Goal: Task Accomplishment & Management: Manage account settings

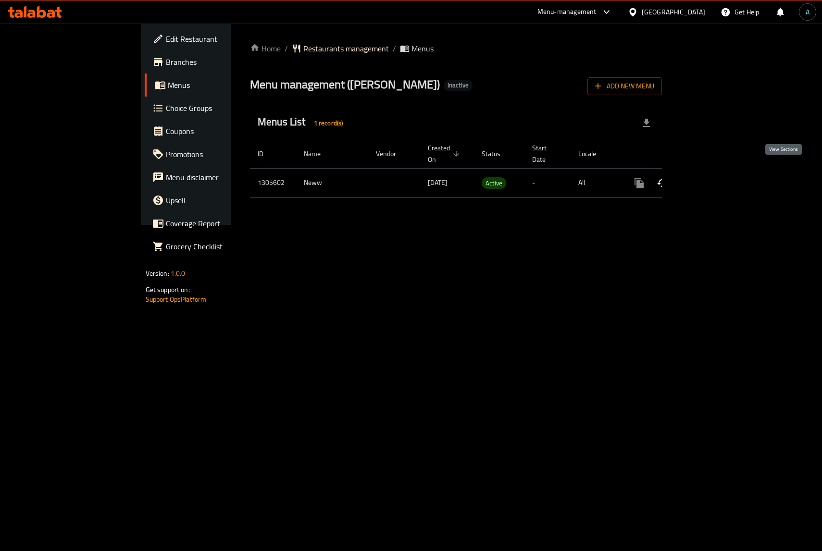
click at [714, 177] on icon "enhanced table" at bounding box center [709, 183] width 12 height 12
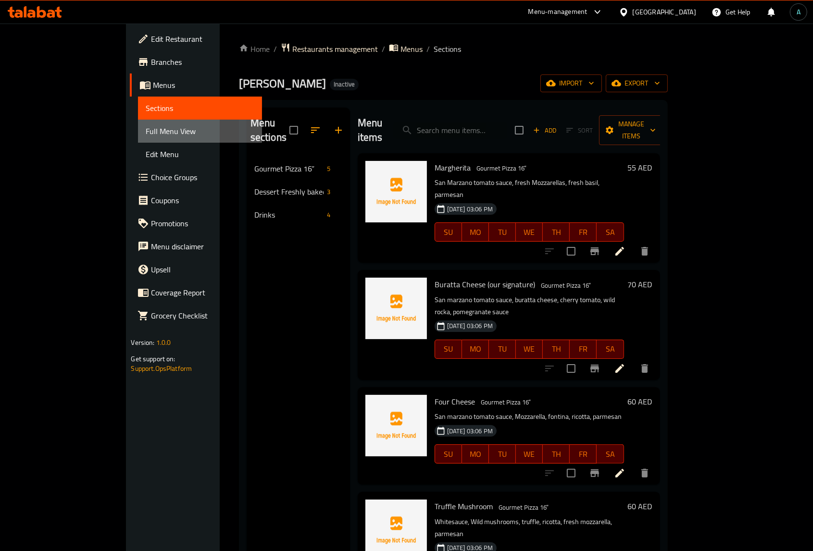
click at [146, 130] on span "Full Menu View" at bounding box center [200, 131] width 108 height 12
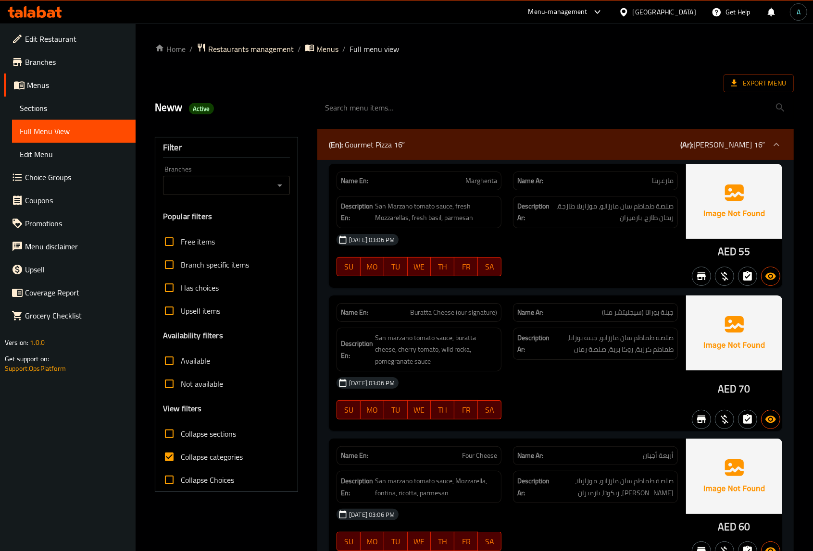
click at [202, 456] on span "Collapse categories" at bounding box center [212, 457] width 62 height 12
click at [181, 456] on input "Collapse categories" at bounding box center [169, 456] width 23 height 23
checkbox input "false"
drag, startPoint x: 717, startPoint y: 250, endPoint x: 735, endPoint y: 253, distance: 17.9
click at [735, 253] on div "AED 55" at bounding box center [734, 226] width 96 height 124
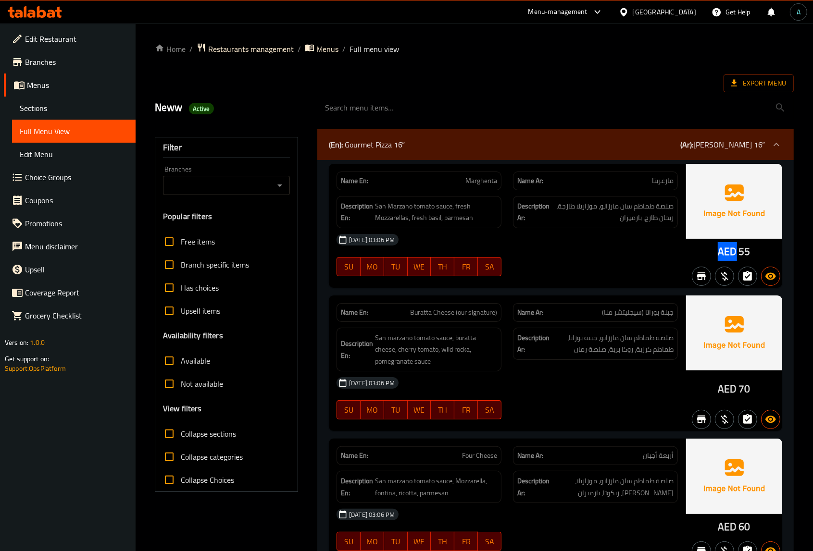
copy span "AED"
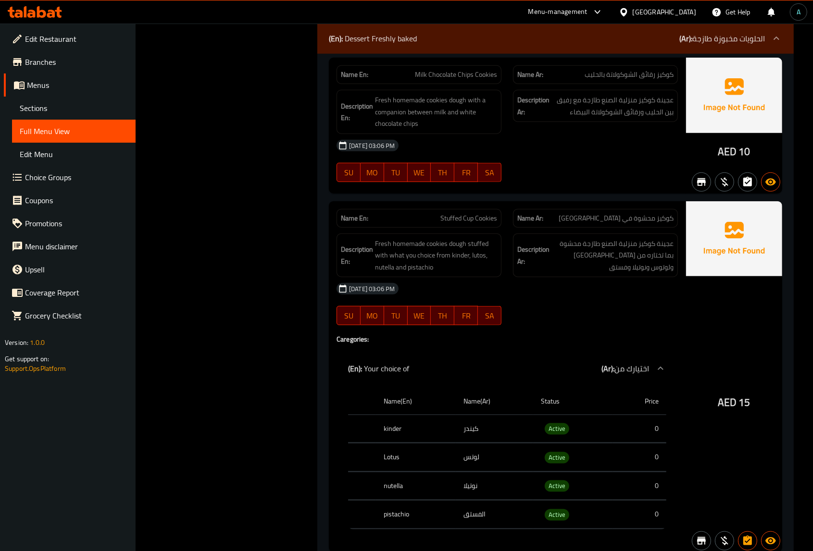
scroll to position [901, 0]
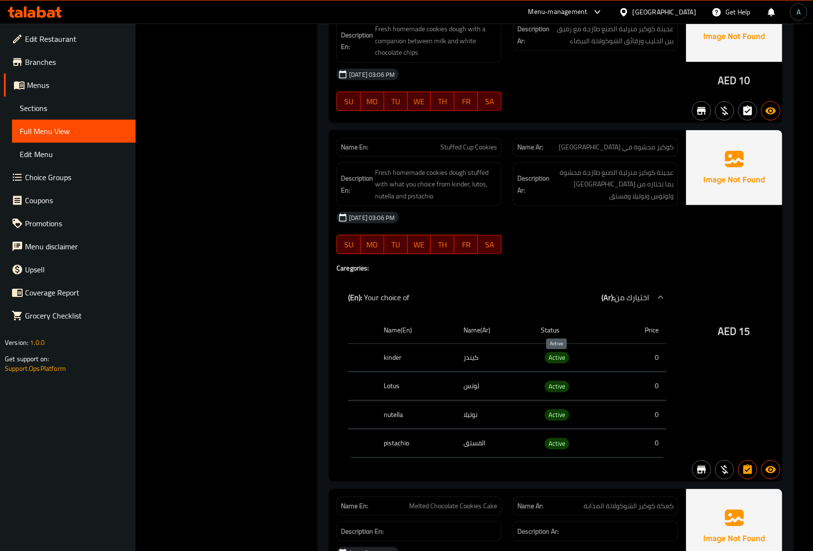
click at [555, 359] on span "Active" at bounding box center [556, 357] width 25 height 11
copy span "Active"
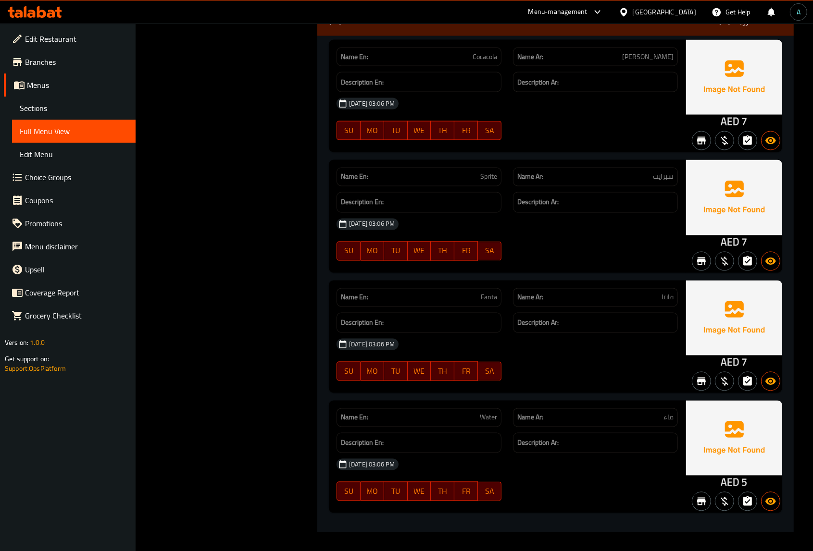
scroll to position [1530, 0]
copy span "Cocacola"
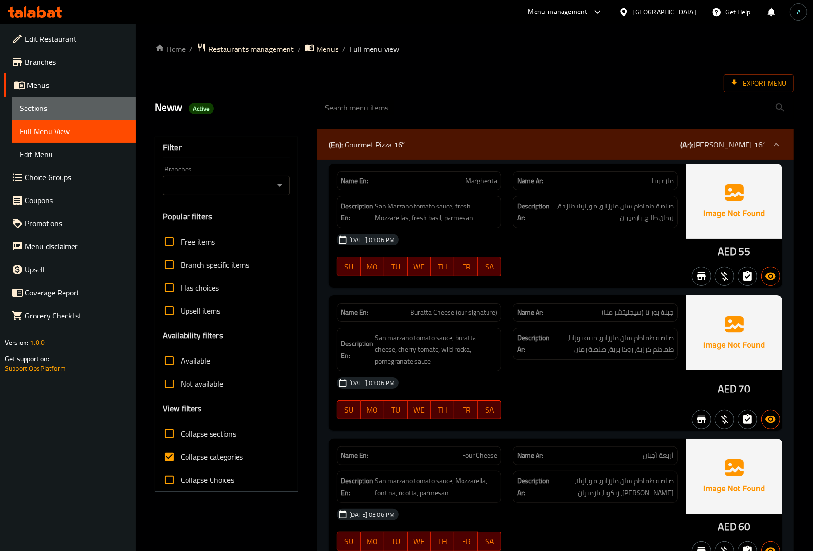
click at [44, 97] on link "Sections" at bounding box center [73, 108] width 123 height 23
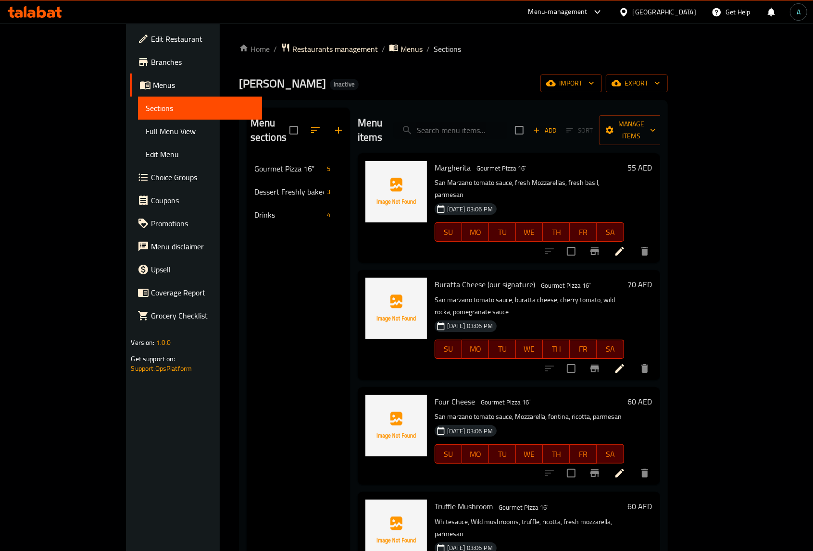
click at [475, 122] on input "search" at bounding box center [450, 130] width 113 height 17
paste input "Cocacola"
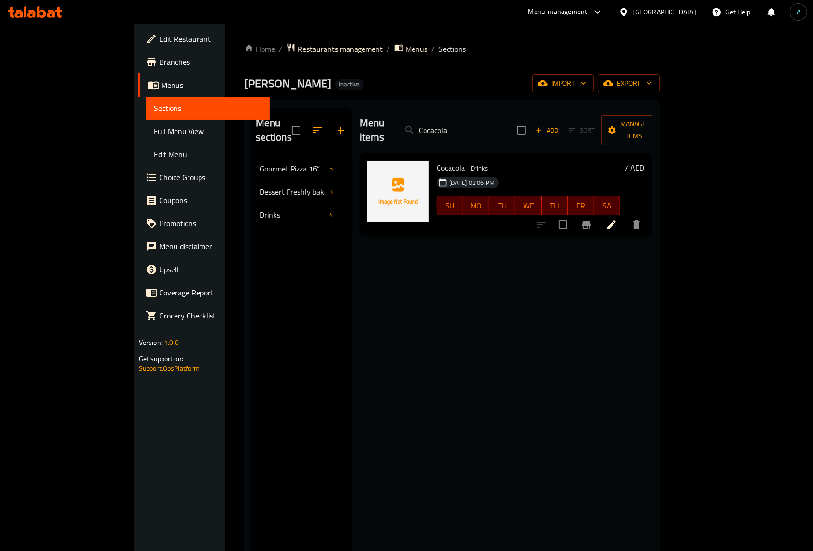
type input "Cocacola"
click at [617, 219] on icon at bounding box center [611, 225] width 12 height 12
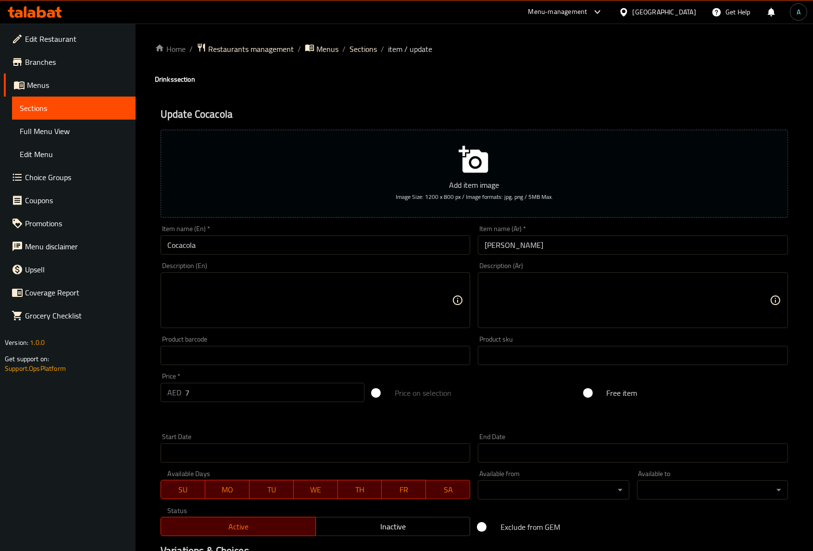
click at [244, 317] on textarea at bounding box center [309, 301] width 285 height 46
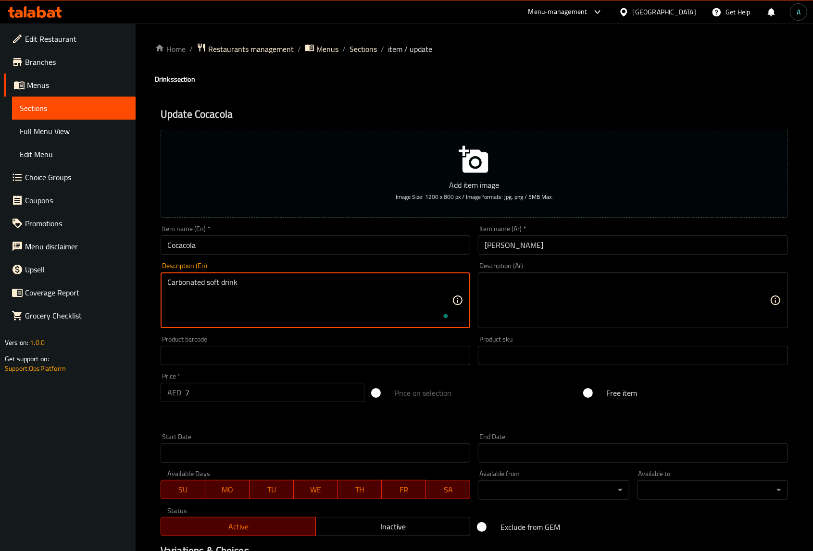
type textarea "Carbonated soft drink"
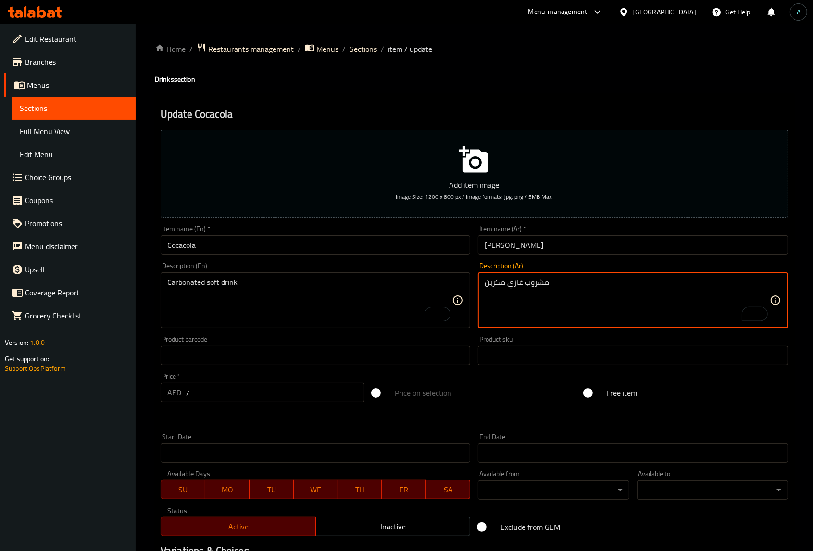
type textarea "مشروب غازي مكربن"
click at [310, 238] on input "Cocacola" at bounding box center [315, 244] width 310 height 19
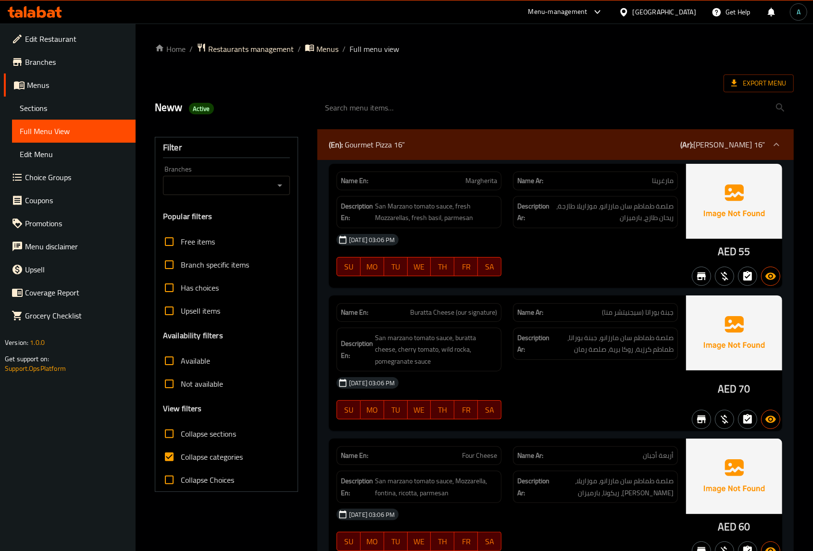
click at [174, 460] on input "Collapse categories" at bounding box center [169, 456] width 23 height 23
checkbox input "false"
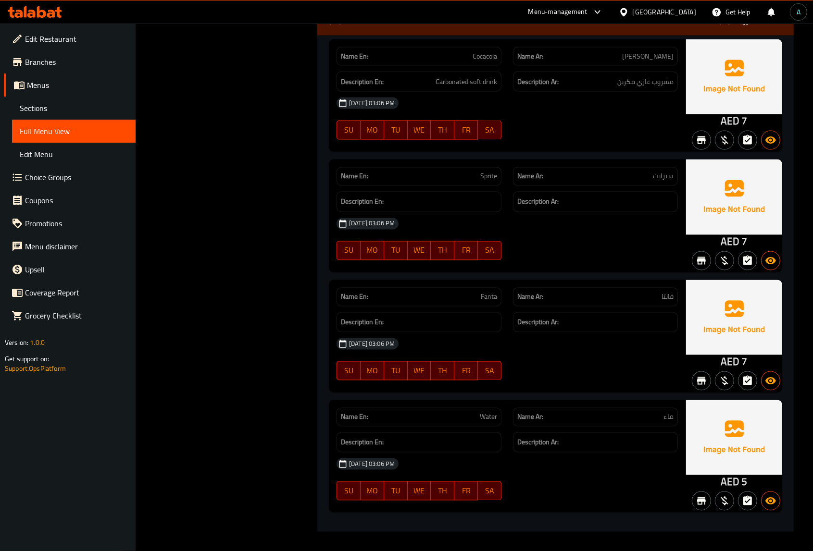
scroll to position [205, 0]
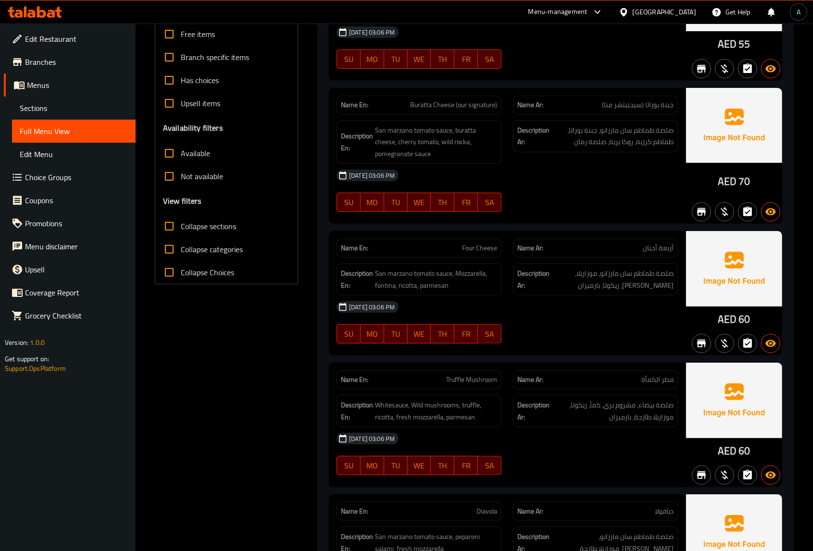
scroll to position [0, 0]
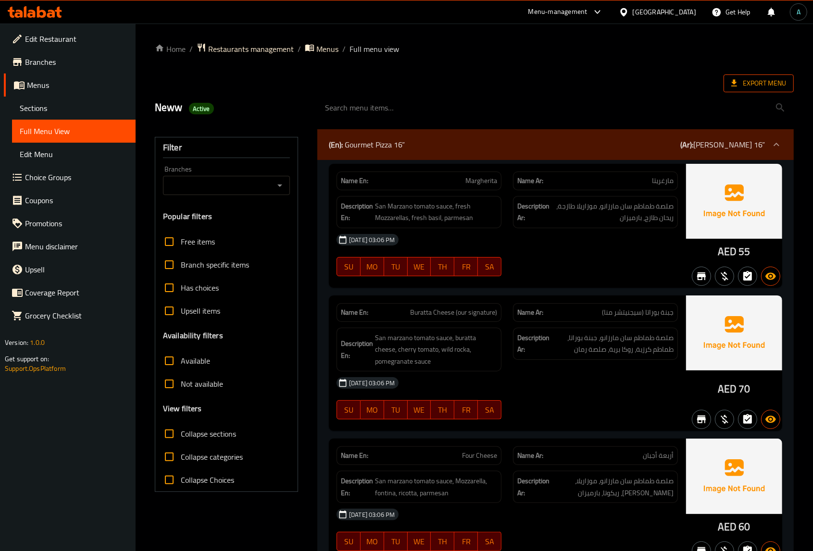
click at [747, 77] on span "Export Menu" at bounding box center [758, 83] width 55 height 12
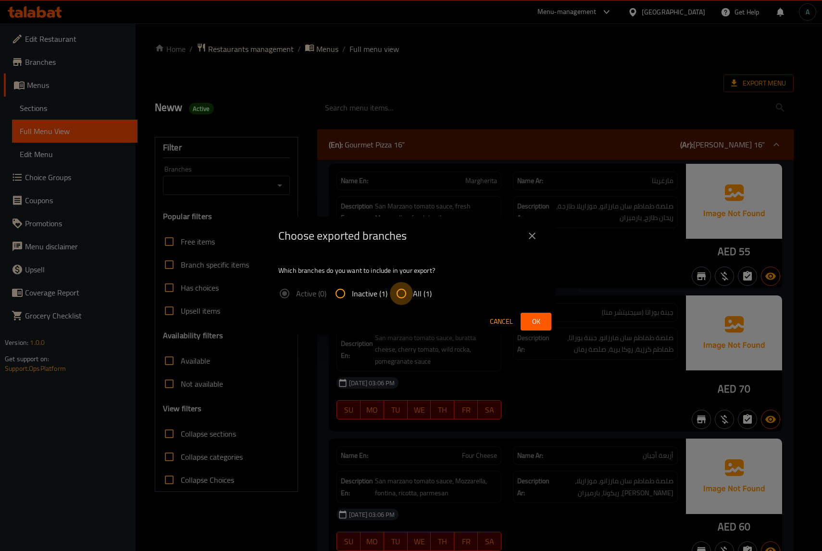
click at [407, 285] on input "All (1)" at bounding box center [401, 293] width 23 height 23
radio input "true"
click at [535, 321] on span "Ok" at bounding box center [535, 322] width 15 height 12
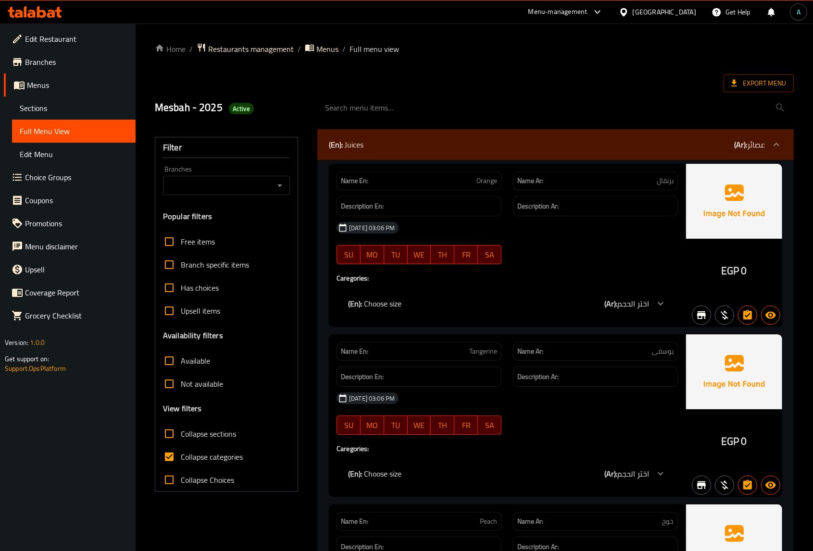
click at [190, 455] on span "Collapse categories" at bounding box center [212, 457] width 62 height 12
click at [181, 455] on input "Collapse categories" at bounding box center [169, 456] width 23 height 23
checkbox input "false"
click at [194, 435] on span "Collapse sections" at bounding box center [208, 434] width 55 height 12
click at [181, 435] on input "Collapse sections" at bounding box center [169, 433] width 23 height 23
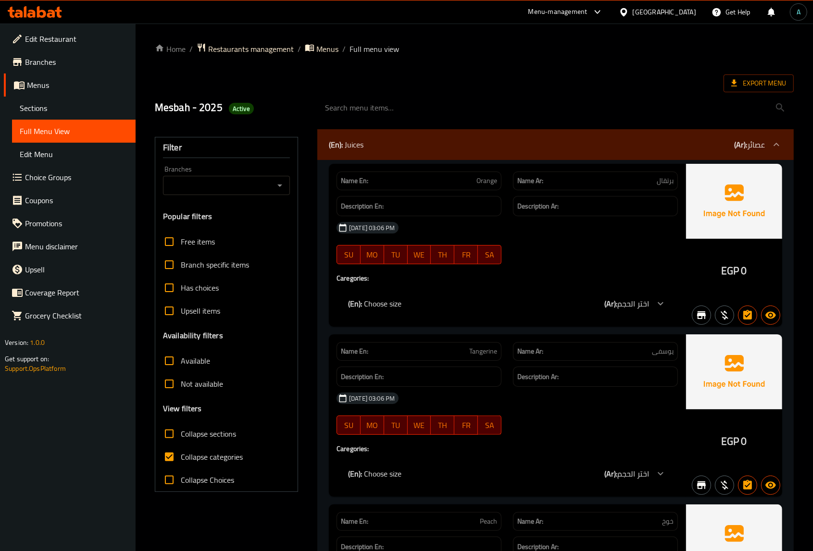
checkbox input "true"
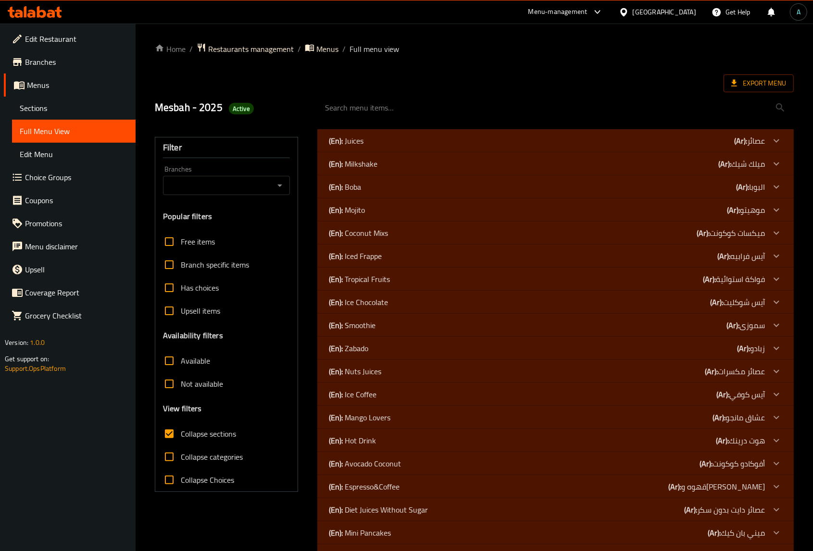
click at [346, 147] on p "(En): Boba" at bounding box center [346, 141] width 35 height 12
click at [356, 147] on p "(En): Milkshake" at bounding box center [346, 141] width 35 height 12
click at [359, 143] on p "(En): Juices" at bounding box center [346, 141] width 35 height 12
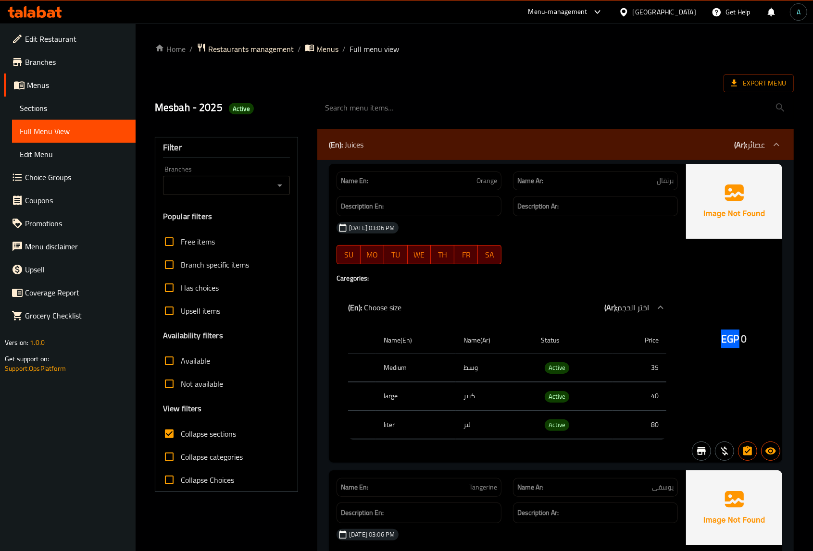
drag, startPoint x: 721, startPoint y: 342, endPoint x: 737, endPoint y: 344, distance: 15.5
click at [737, 344] on span "EGP" at bounding box center [730, 339] width 18 height 19
copy span "EGP"
click at [551, 361] on td "Active" at bounding box center [573, 368] width 80 height 28
click at [555, 368] on span "Active" at bounding box center [556, 367] width 25 height 11
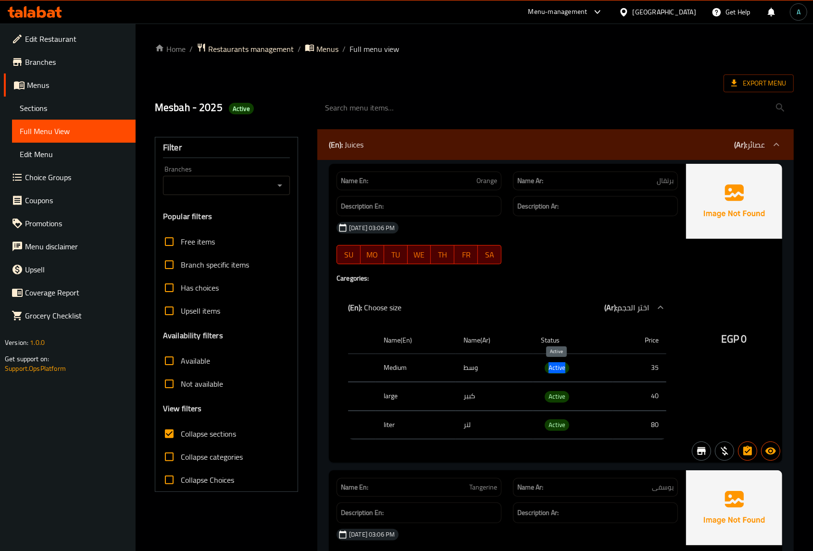
click at [555, 368] on span "Active" at bounding box center [556, 367] width 25 height 11
copy span "Active"
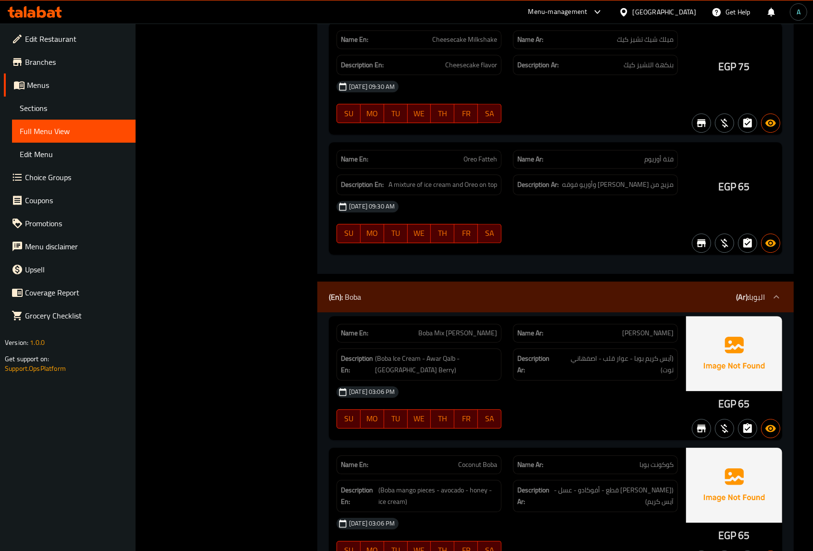
scroll to position [5826, 0]
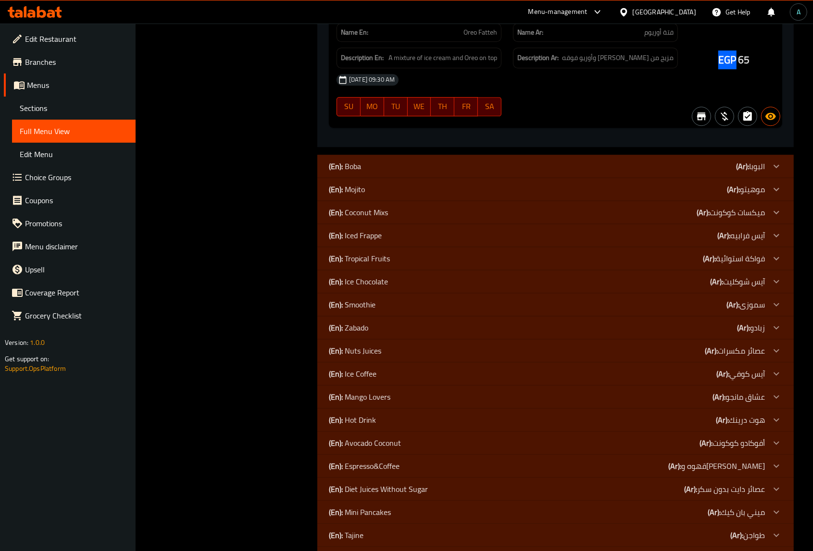
drag, startPoint x: 721, startPoint y: 87, endPoint x: 736, endPoint y: 83, distance: 15.5
copy span "EGP"
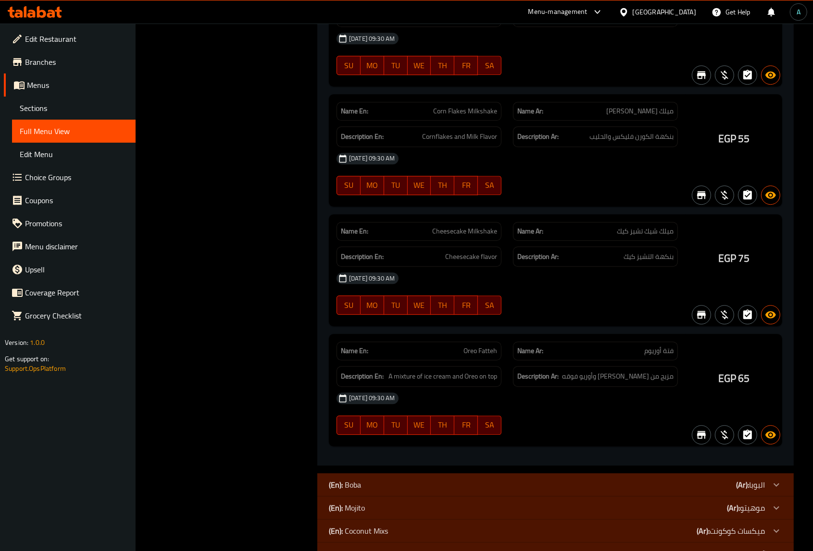
scroll to position [5526, 0]
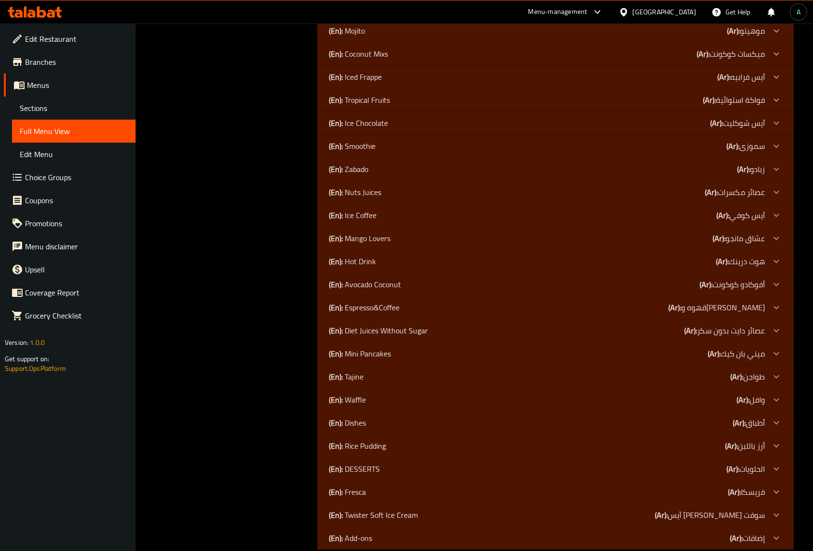
scroll to position [6023, 0]
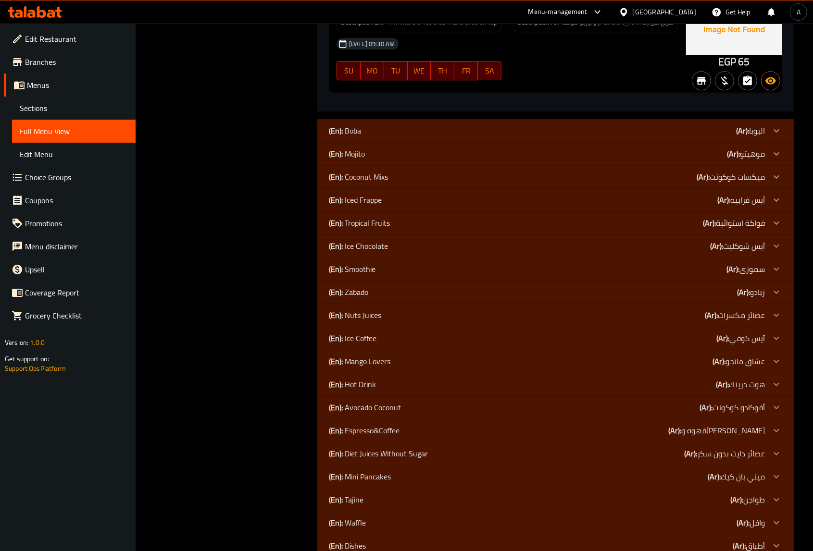
scroll to position [0, 0]
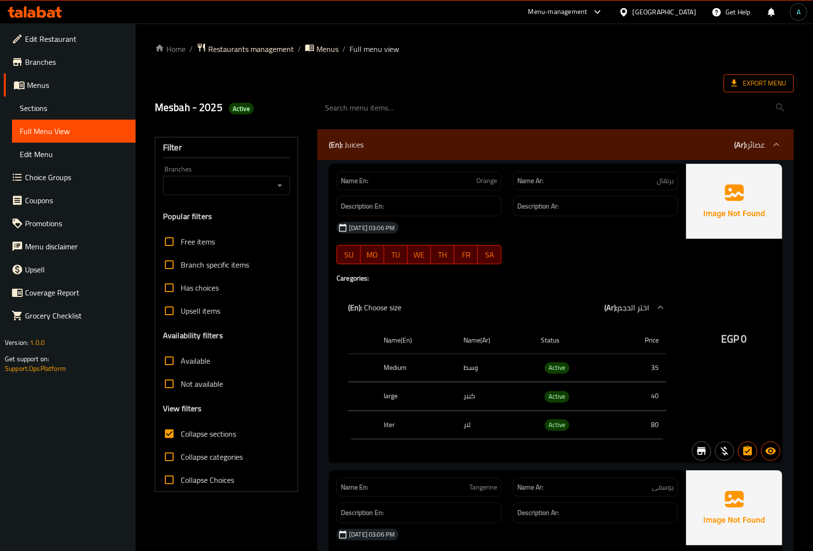
click at [758, 85] on span "Export Menu" at bounding box center [758, 83] width 55 height 12
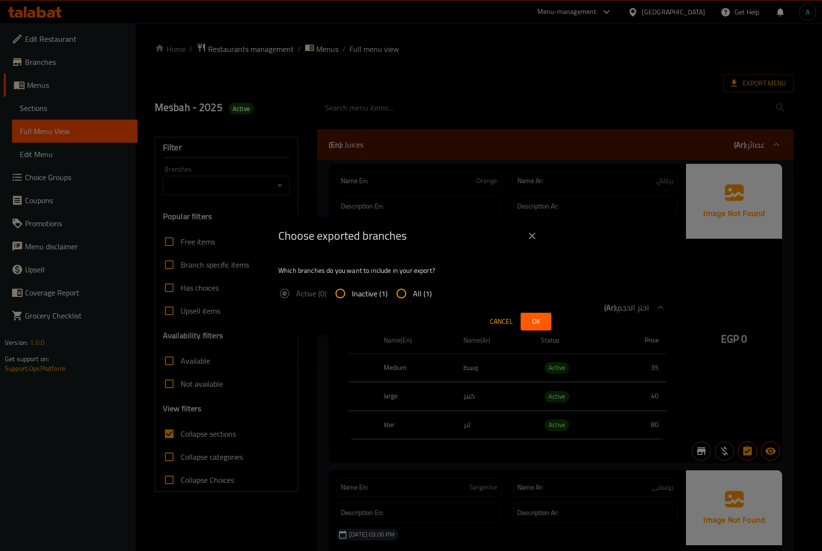
click at [413, 297] on span "All (1)" at bounding box center [422, 294] width 19 height 12
click at [413, 297] on input "All (1)" at bounding box center [401, 293] width 23 height 23
radio input "true"
click at [522, 320] on button "Ok" at bounding box center [535, 322] width 31 height 18
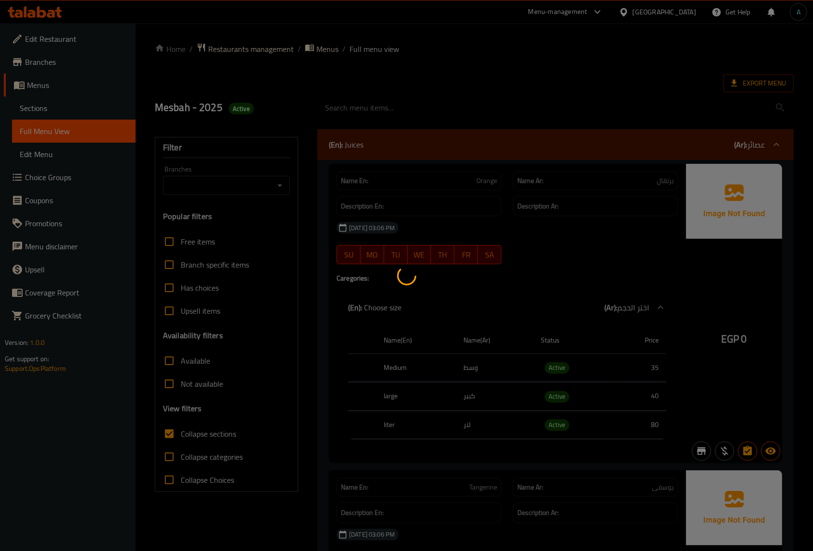
click at [321, 273] on div at bounding box center [406, 275] width 813 height 551
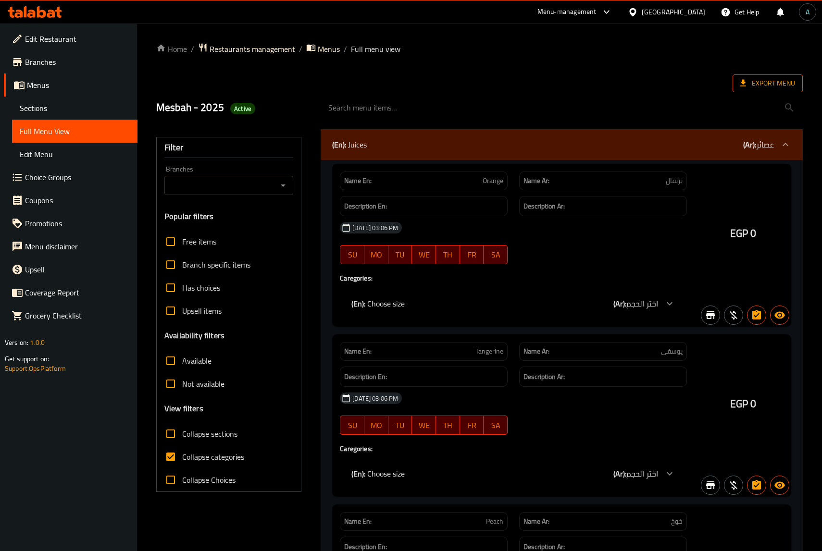
click at [743, 82] on span "Export Menu" at bounding box center [767, 83] width 55 height 12
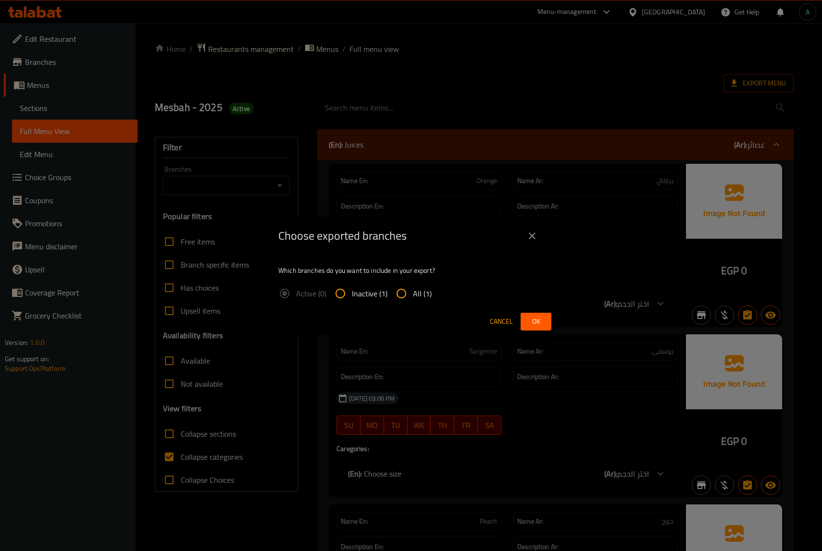
click at [417, 295] on span "All (1)" at bounding box center [422, 294] width 19 height 12
click at [413, 295] on input "All (1)" at bounding box center [401, 293] width 23 height 23
radio input "true"
click at [529, 326] on span "Ok" at bounding box center [535, 322] width 15 height 12
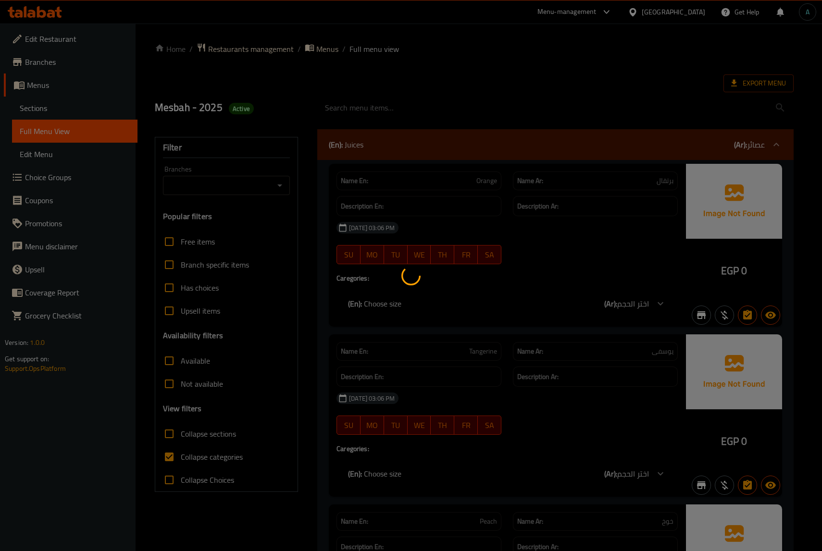
click at [58, 121] on div at bounding box center [411, 275] width 822 height 551
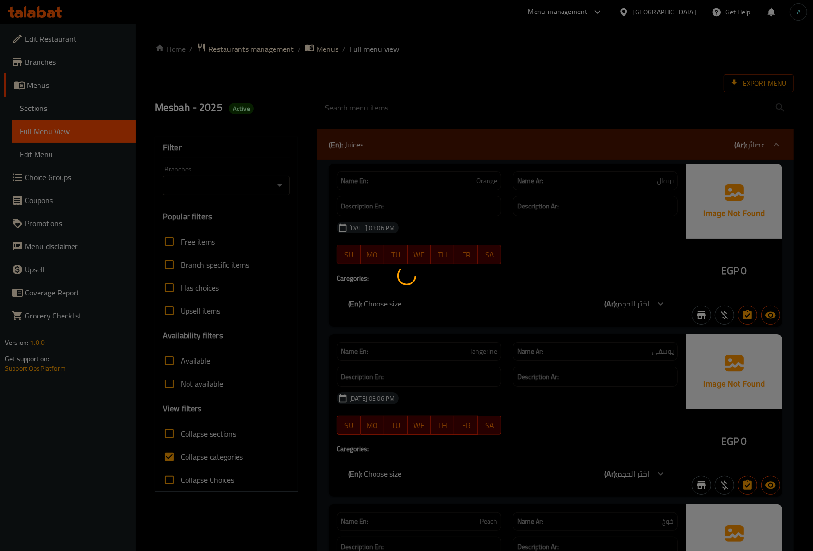
click at [68, 108] on div at bounding box center [406, 275] width 813 height 551
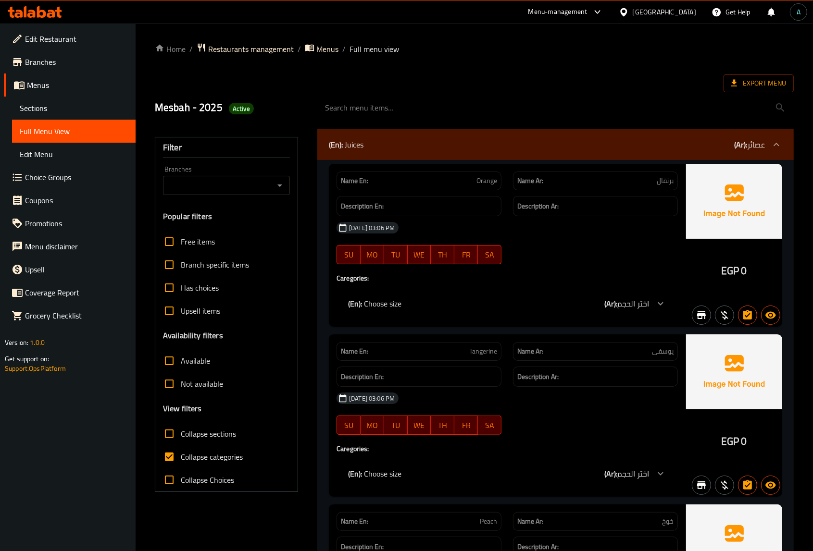
click at [68, 108] on div at bounding box center [406, 275] width 813 height 551
drag, startPoint x: 68, startPoint y: 108, endPoint x: 6, endPoint y: 99, distance: 62.2
click at [68, 108] on span "Sections" at bounding box center [74, 108] width 108 height 12
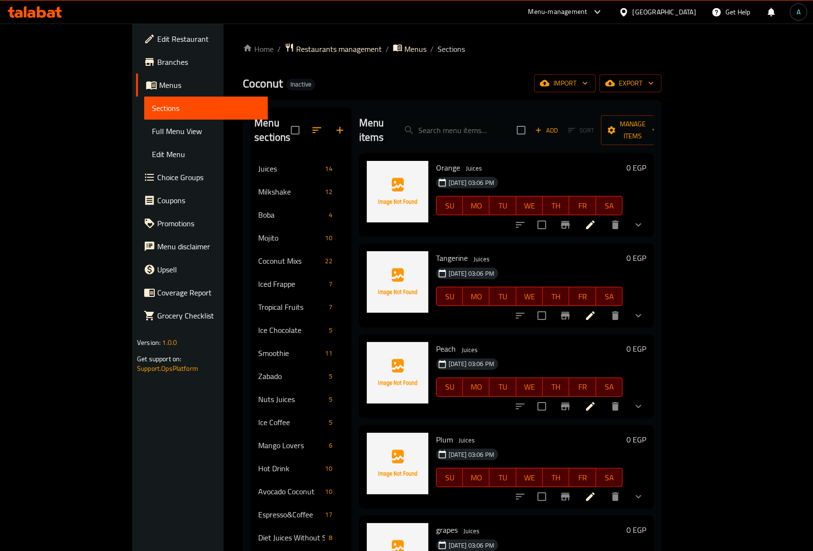
click at [283, 85] on div "Coconut Inactive import export" at bounding box center [452, 83] width 419 height 18
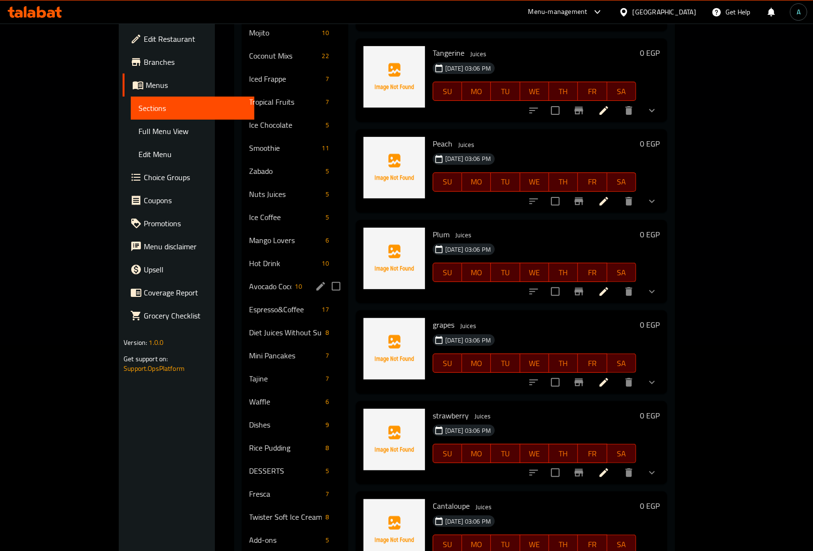
scroll to position [221, 0]
